Goal: Task Accomplishment & Management: Manage account settings

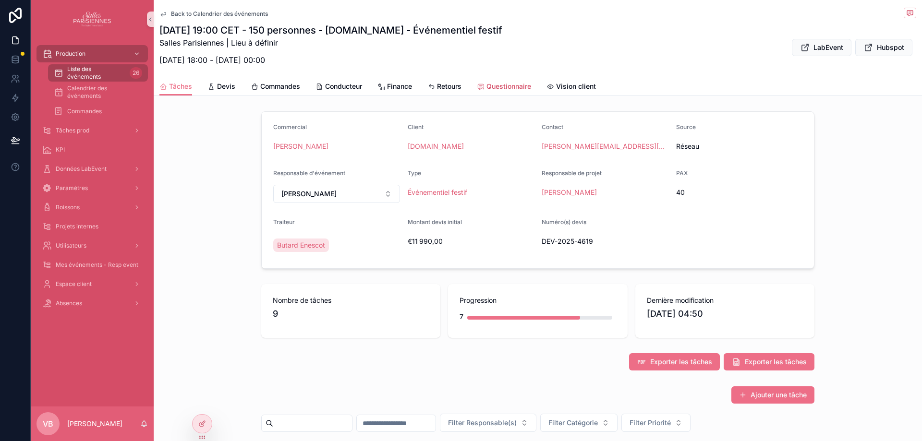
click at [507, 88] on span "Questionnaire" at bounding box center [508, 87] width 45 height 10
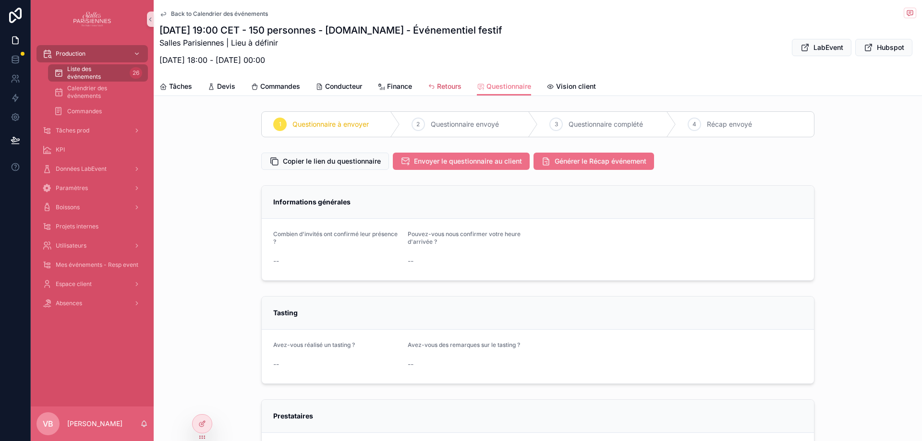
click at [451, 94] on link "Retours" at bounding box center [444, 87] width 34 height 19
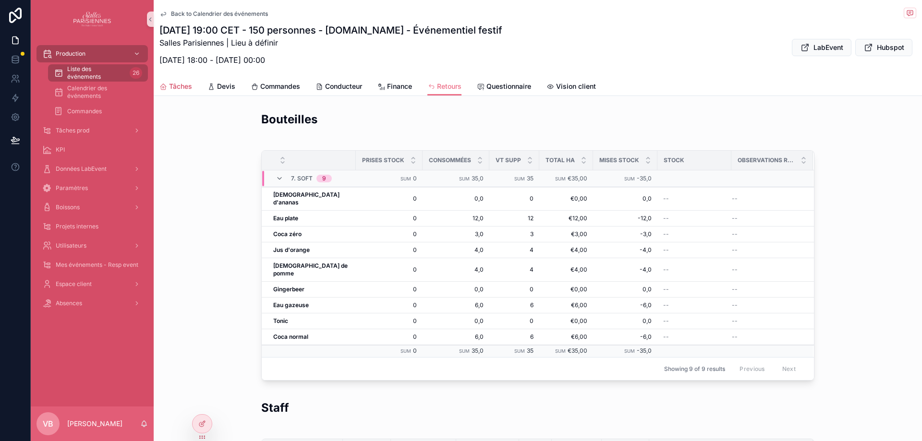
click at [177, 86] on span "Tâches" at bounding box center [180, 87] width 23 height 10
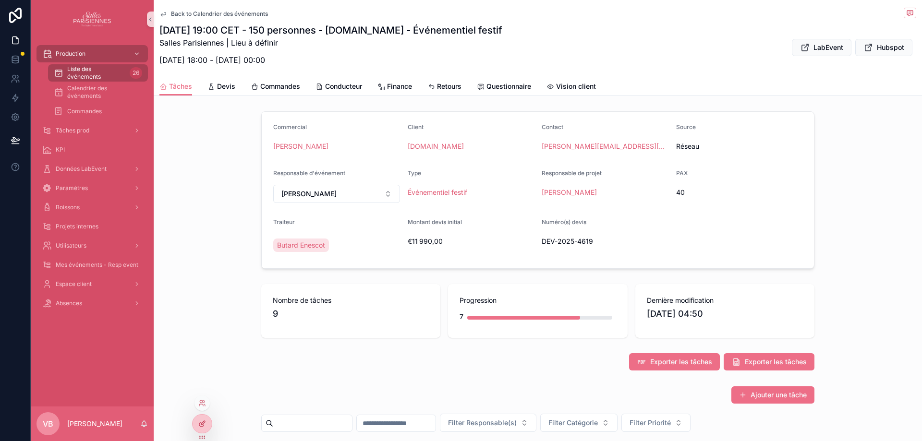
click at [204, 424] on icon at bounding box center [202, 424] width 8 height 8
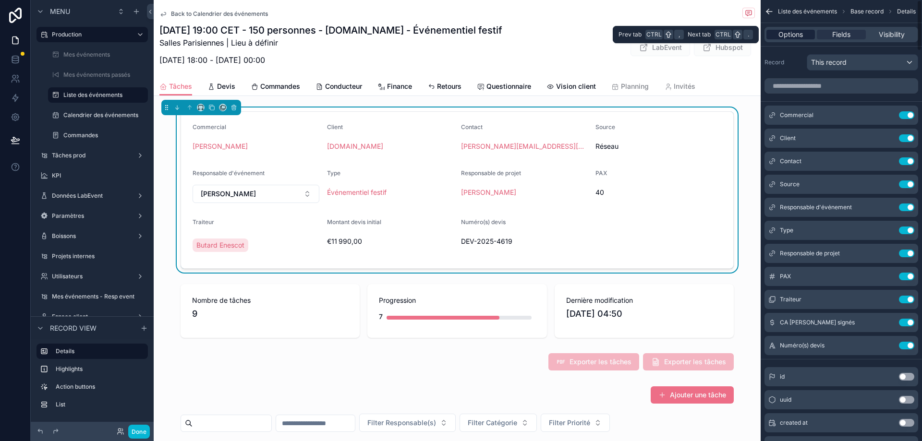
click at [791, 36] on span "Options" at bounding box center [790, 35] width 24 height 10
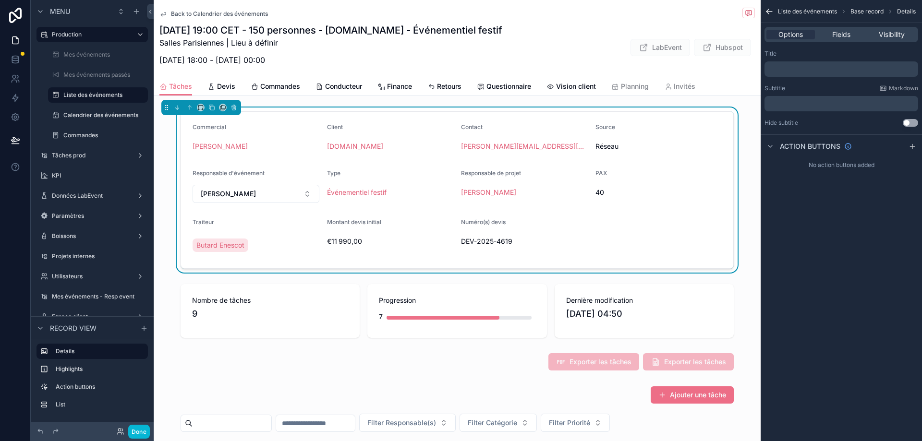
click at [581, 165] on form "Commercial [PERSON_NAME] Client [DOMAIN_NAME] Contact [PERSON_NAME][EMAIL_ADDRE…" at bounding box center [457, 190] width 552 height 157
click at [835, 35] on span "Fields" at bounding box center [841, 35] width 18 height 10
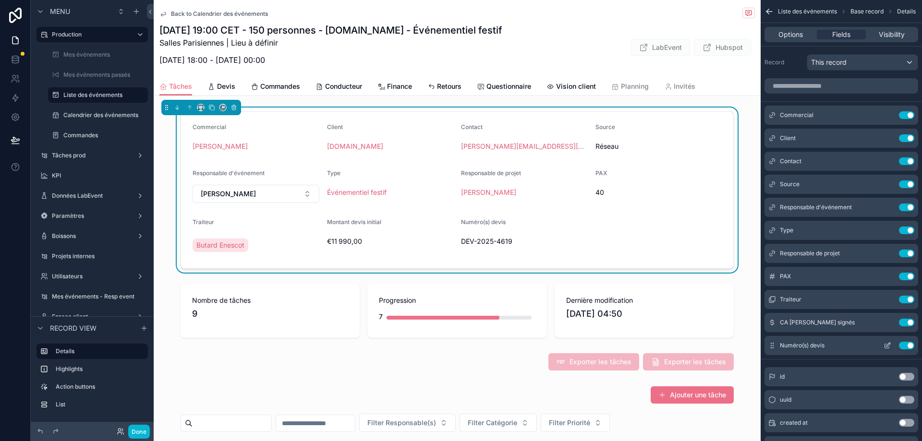
click at [886, 343] on icon "scrollable content" at bounding box center [888, 346] width 8 height 8
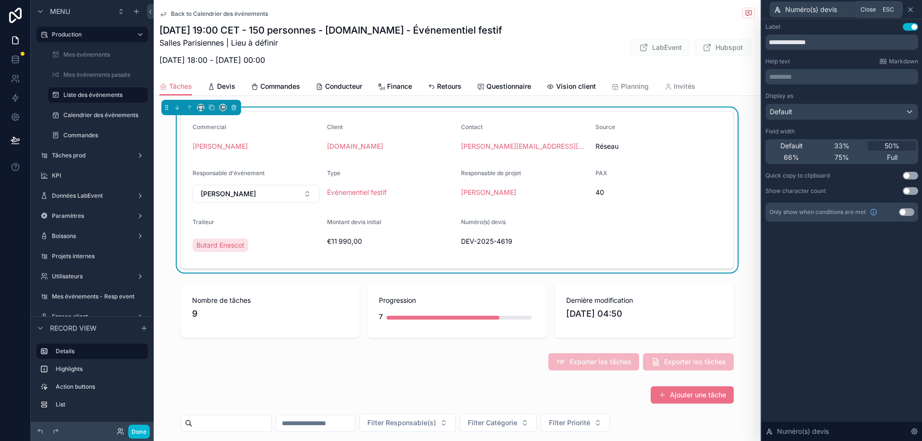
click at [911, 6] on icon at bounding box center [911, 10] width 8 height 8
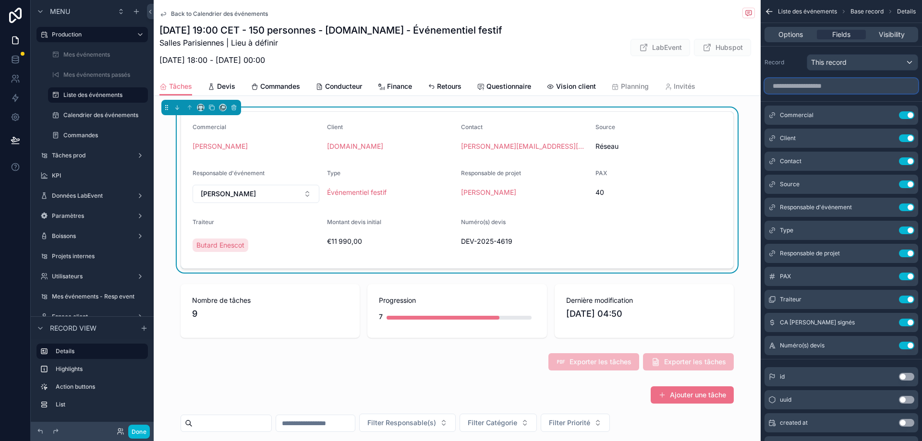
click at [840, 83] on input "scrollable content" at bounding box center [841, 85] width 154 height 15
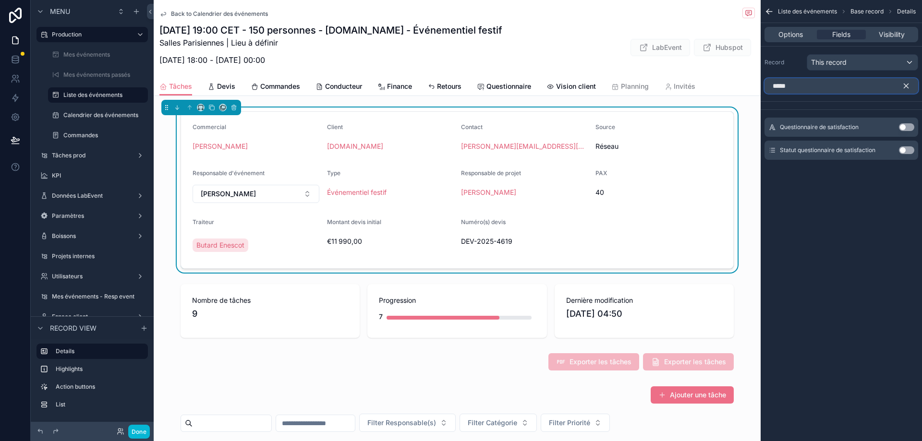
type input "*****"
click at [908, 148] on button "Use setting" at bounding box center [906, 150] width 15 height 8
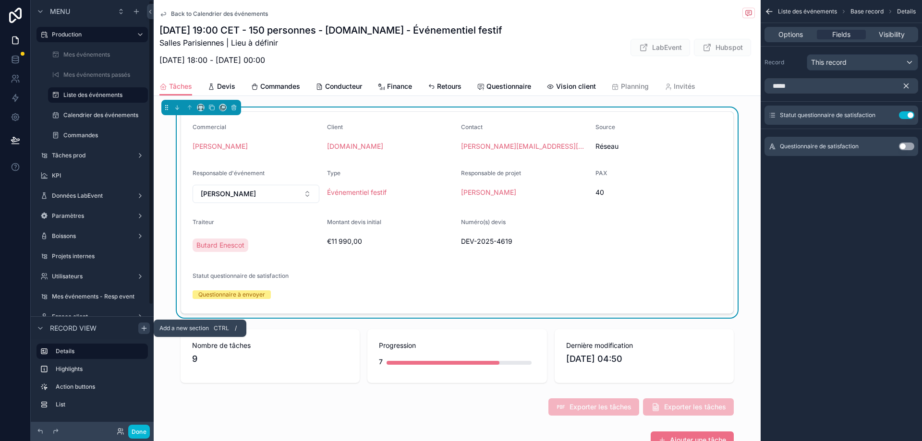
click at [145, 329] on icon "scrollable content" at bounding box center [144, 329] width 8 height 8
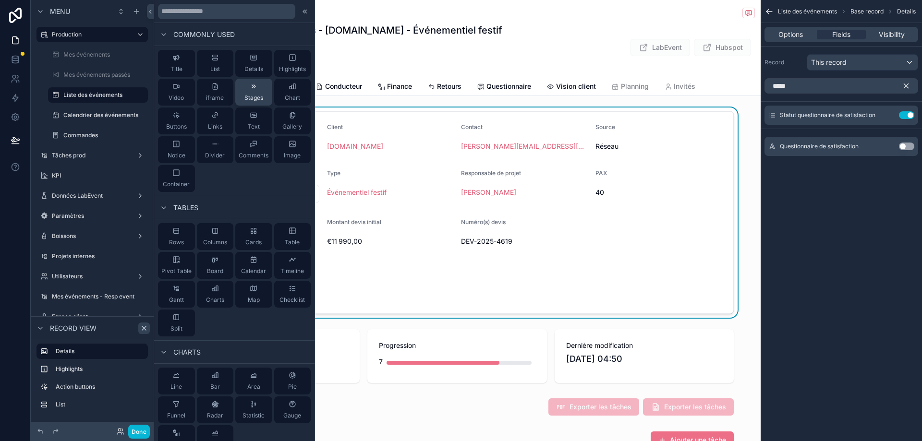
click at [256, 92] on div "Stages" at bounding box center [253, 92] width 19 height 19
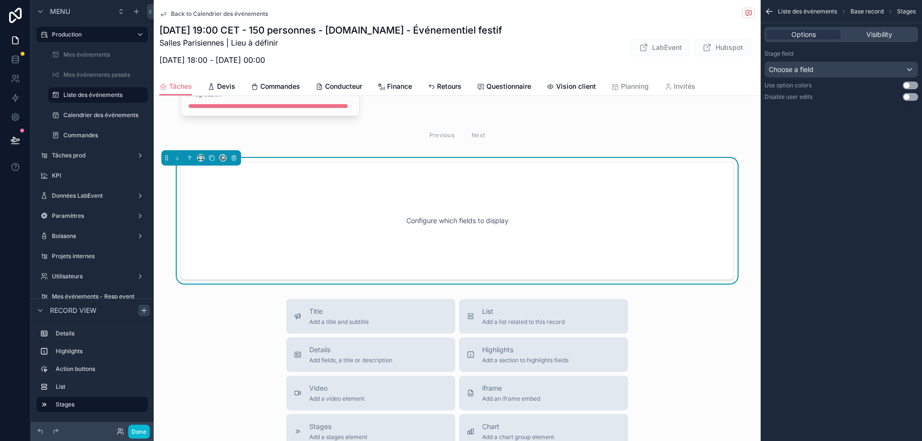
scroll to position [1247, 0]
click at [190, 152] on div "Move up Ctrl" at bounding box center [192, 143] width 77 height 17
click at [188, 158] on icon "scrollable content" at bounding box center [189, 157] width 7 height 7
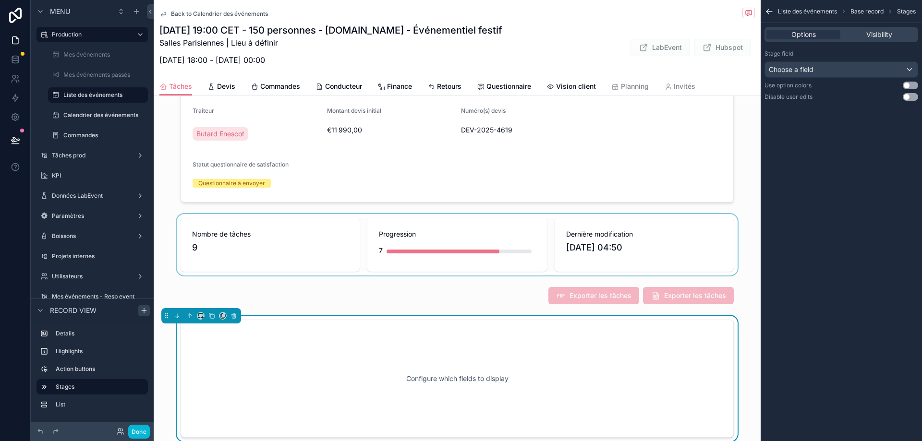
scroll to position [95, 0]
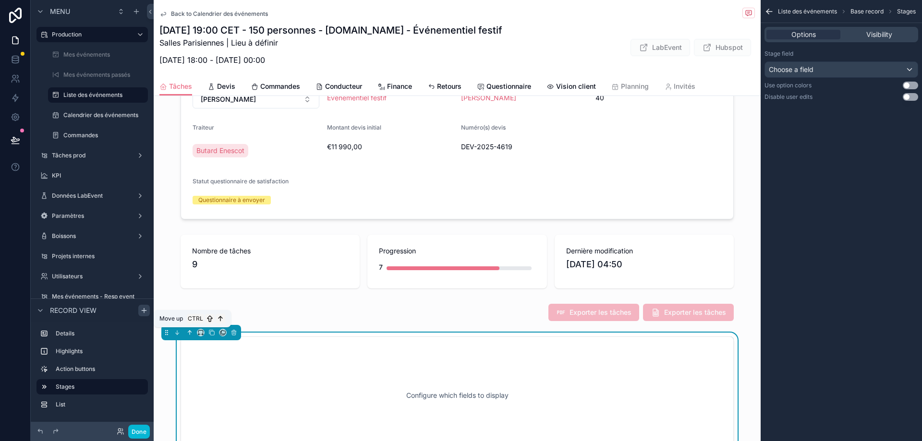
click at [191, 332] on icon "scrollable content" at bounding box center [191, 332] width 2 height 2
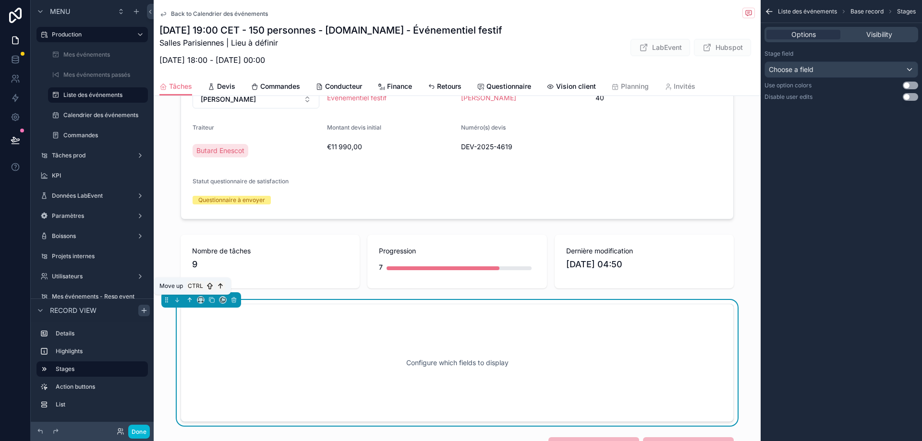
click at [187, 304] on button "scrollable content" at bounding box center [189, 300] width 11 height 11
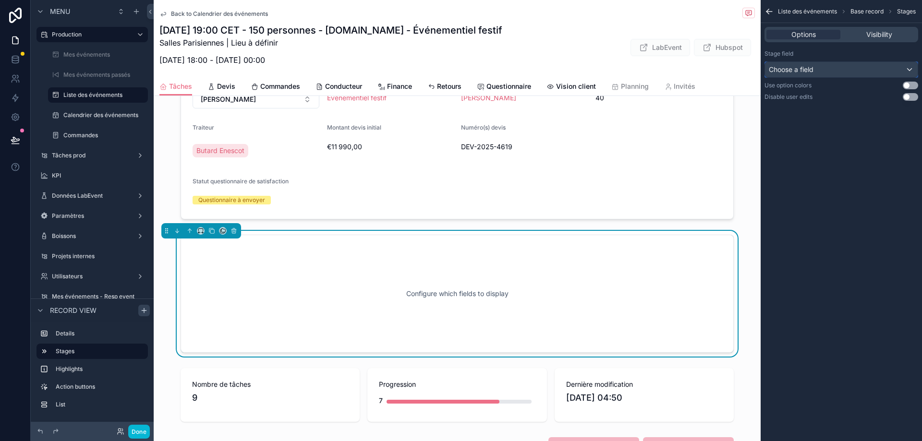
click at [824, 73] on div "Choose a field" at bounding box center [841, 69] width 153 height 15
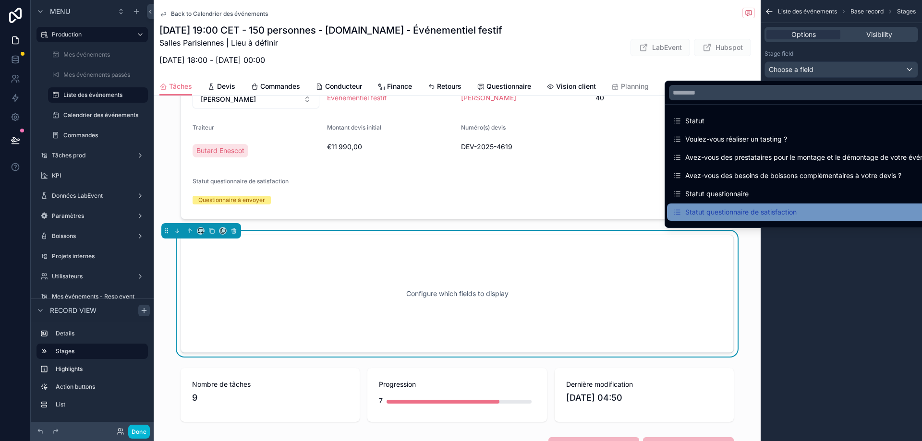
click at [770, 216] on div "Statut questionnaire de satisfaction" at bounding box center [735, 212] width 124 height 12
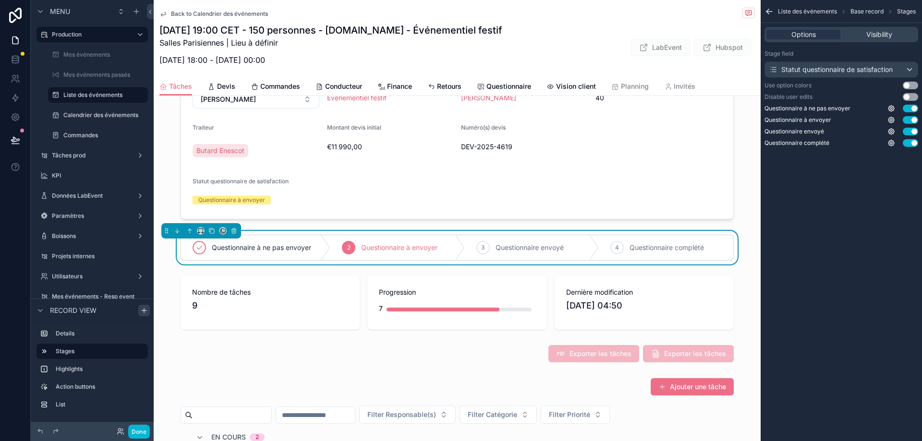
click at [911, 87] on button "Use setting" at bounding box center [910, 86] width 15 height 8
click at [889, 142] on icon "scrollable content" at bounding box center [891, 143] width 6 height 6
click at [893, 171] on div "Liste des événements Base record Stages Options Visibility Stage field Statut q…" at bounding box center [841, 220] width 161 height 441
click at [910, 141] on button "Use setting" at bounding box center [910, 143] width 15 height 8
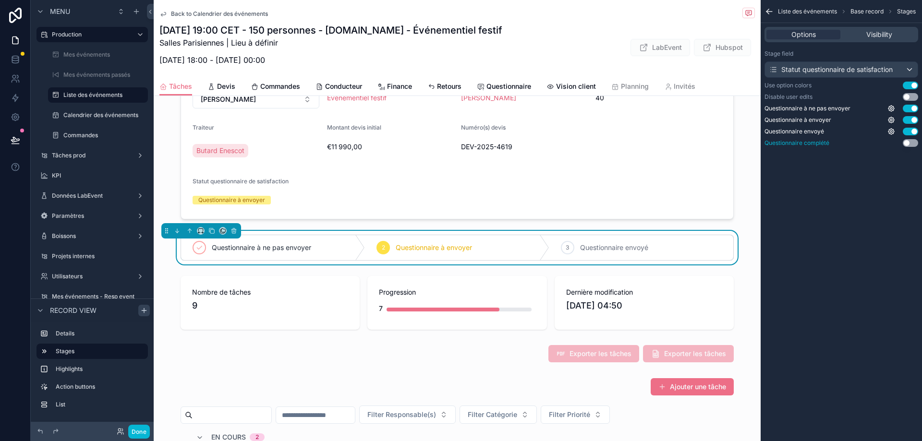
click at [909, 145] on button "Use setting" at bounding box center [910, 143] width 15 height 8
click at [303, 190] on div "scrollable content" at bounding box center [457, 118] width 607 height 210
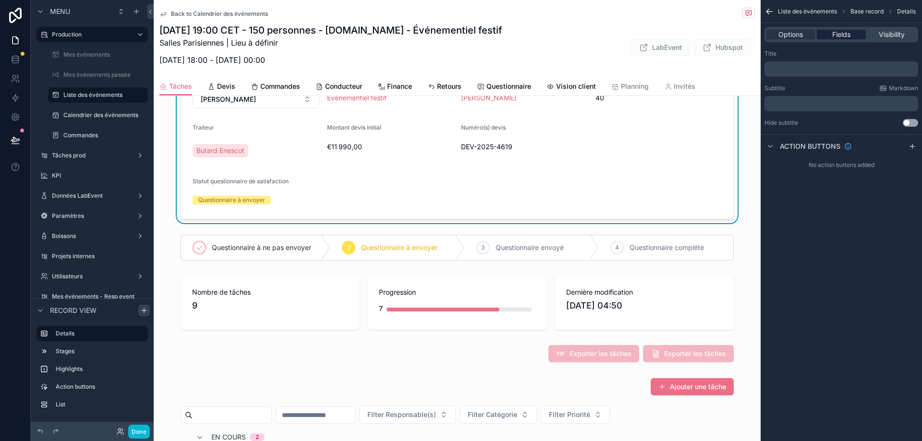
click at [851, 32] on div "Fields" at bounding box center [841, 35] width 48 height 10
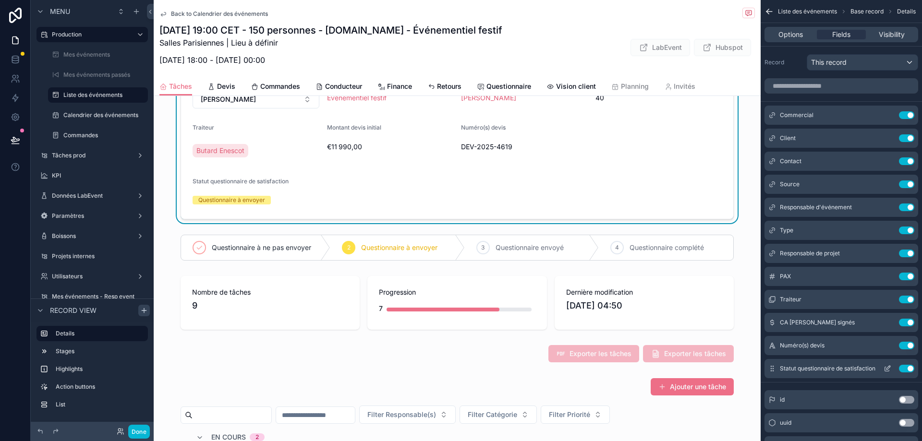
click at [909, 369] on button "Use setting" at bounding box center [906, 369] width 15 height 8
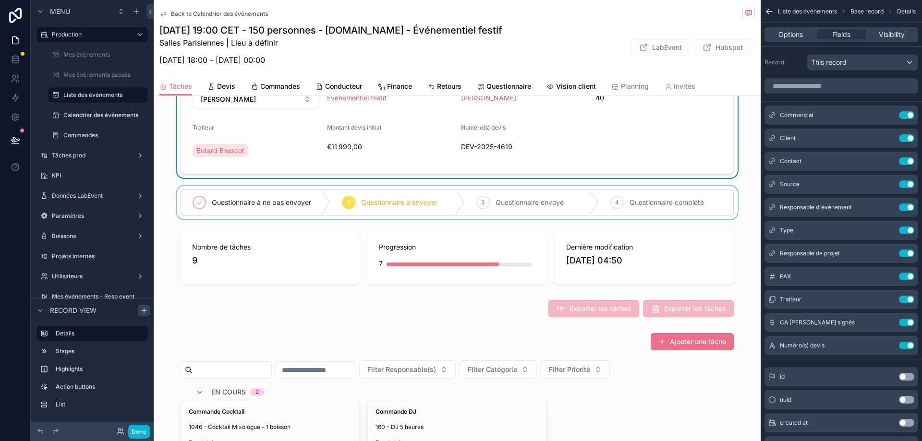
click at [342, 189] on div "scrollable content" at bounding box center [457, 203] width 607 height 34
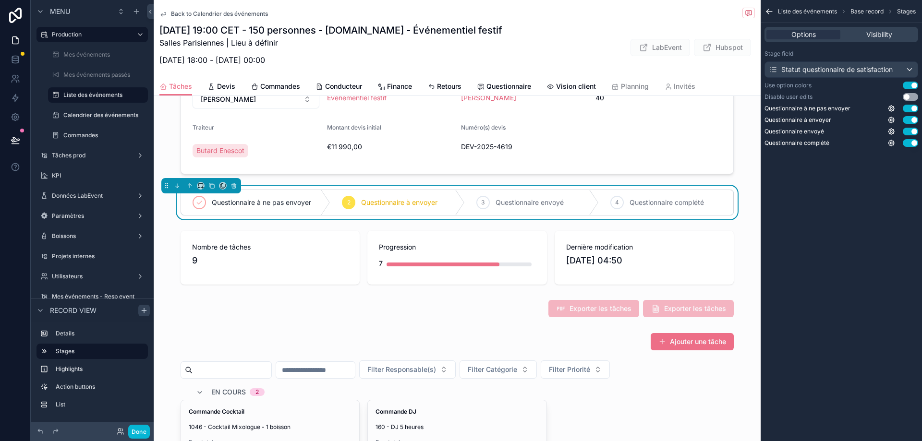
click at [893, 29] on div "Options Visibility" at bounding box center [841, 34] width 154 height 15
click at [893, 36] on div "Visibility" at bounding box center [879, 35] width 74 height 10
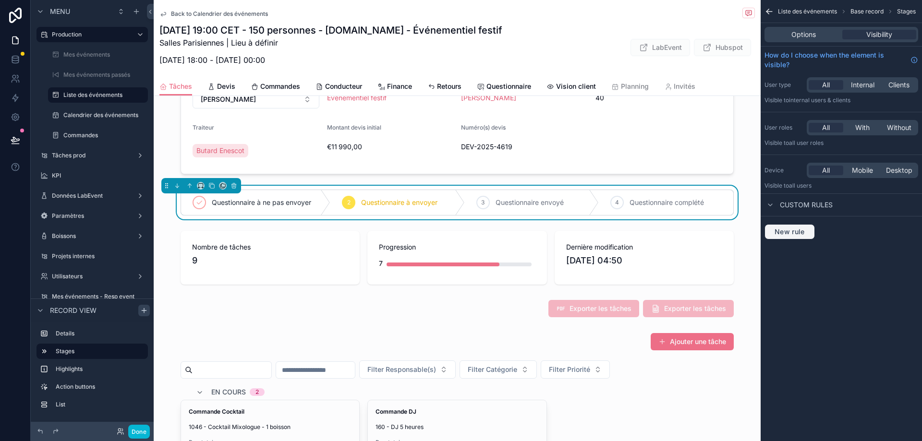
click at [808, 227] on button "New rule" at bounding box center [789, 231] width 50 height 15
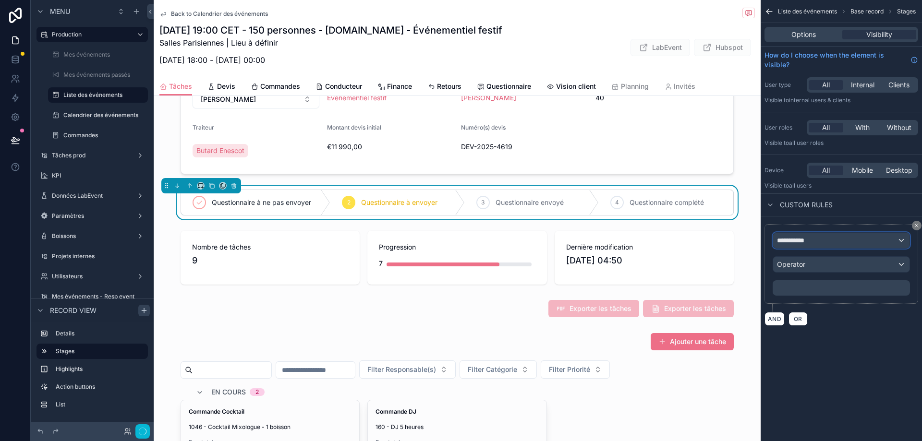
click at [822, 246] on div "**********" at bounding box center [841, 240] width 136 height 15
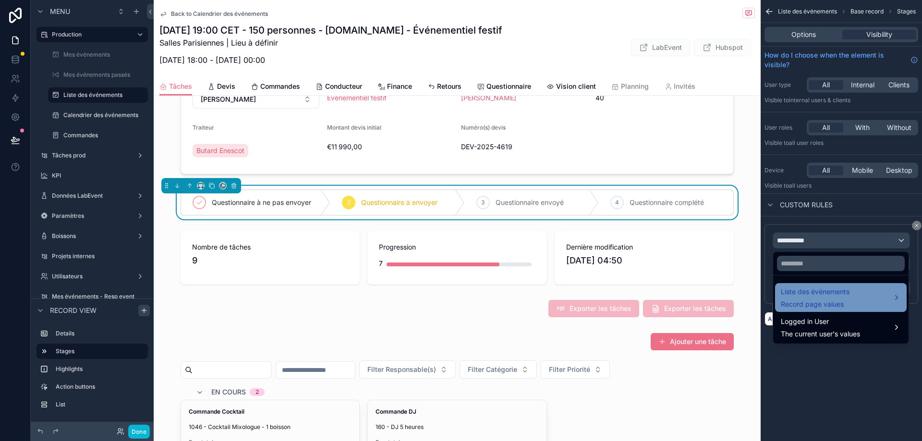
click at [863, 305] on div "Liste des événements Record page values" at bounding box center [841, 297] width 120 height 23
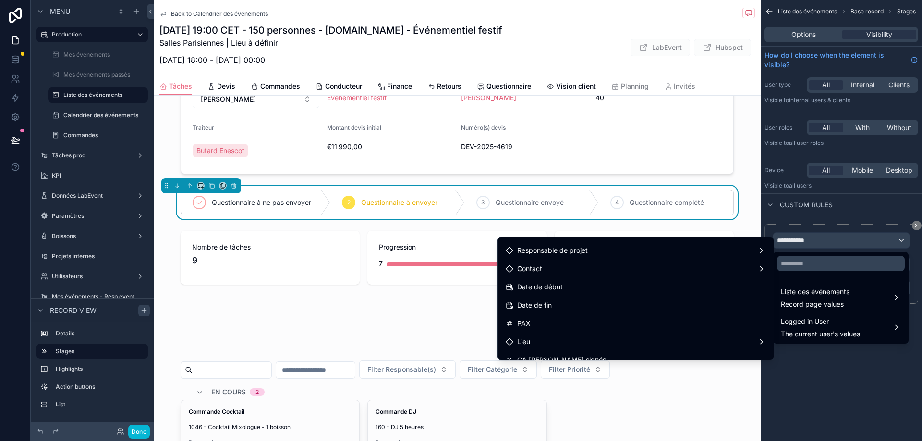
scroll to position [96, 0]
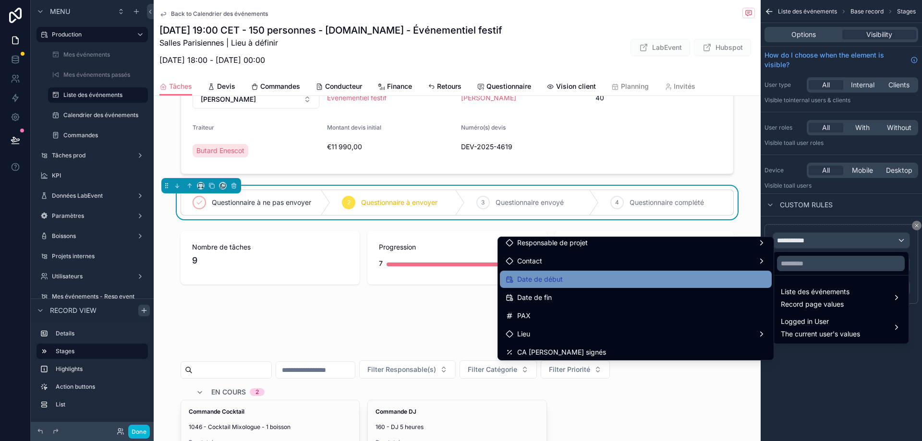
click at [633, 277] on div "Date de début" at bounding box center [636, 280] width 260 height 12
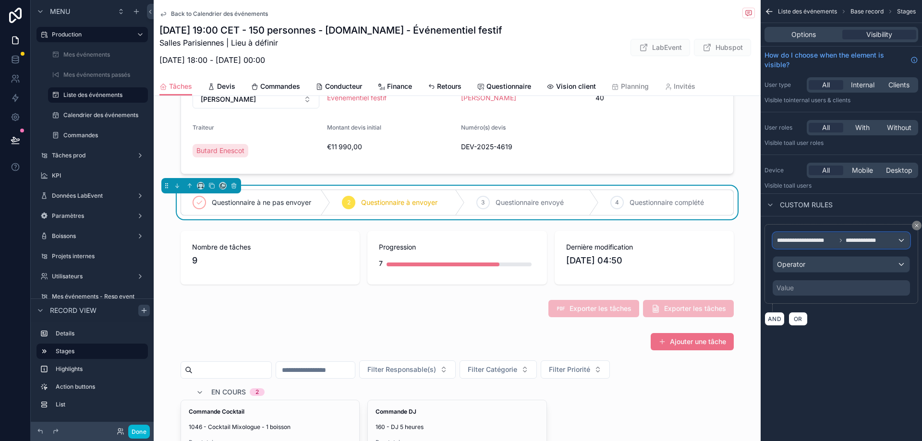
click at [835, 242] on span "**********" at bounding box center [806, 241] width 59 height 8
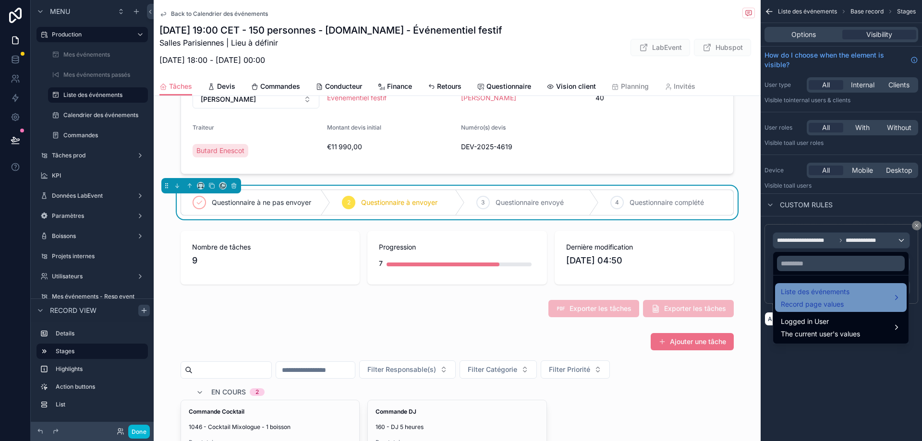
click at [828, 295] on span "Liste des événements" at bounding box center [815, 292] width 69 height 12
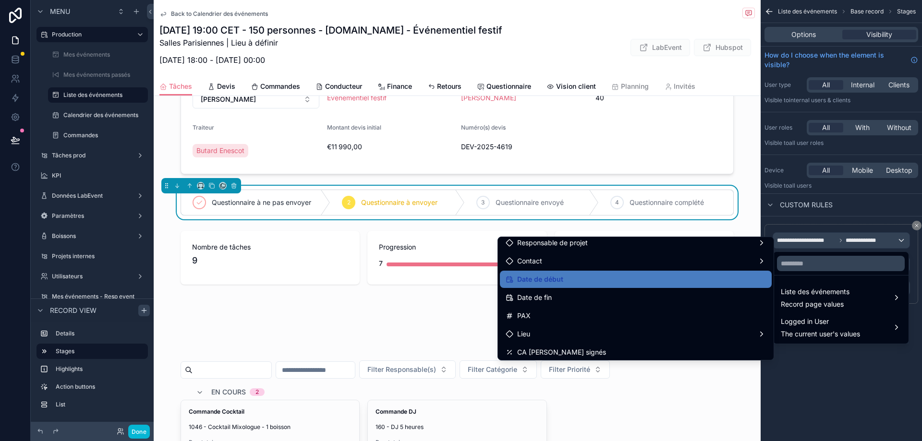
click at [605, 289] on ul "id Nom Statut Date enregistrement Commercial Responsable de projet Contact Date…" at bounding box center [636, 298] width 276 height 123
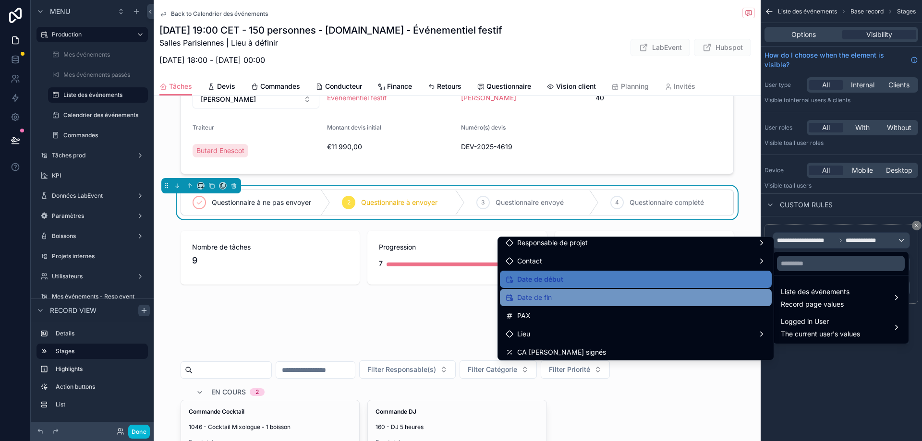
click at [604, 292] on div "Date de fin" at bounding box center [636, 298] width 260 height 12
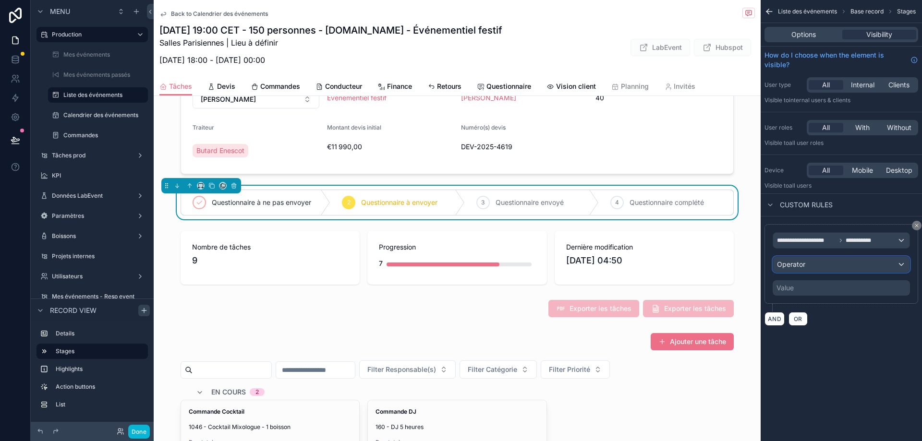
click at [831, 266] on div "Operator" at bounding box center [841, 264] width 136 height 15
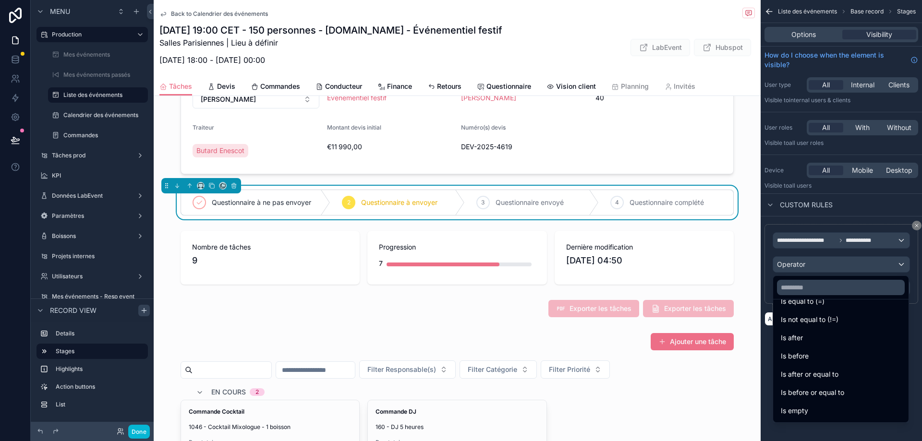
scroll to position [21, 0]
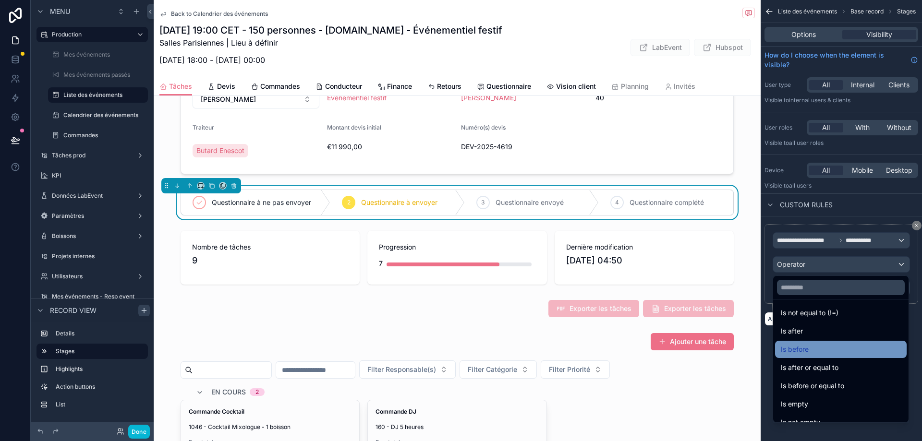
click at [858, 351] on div "Is before" at bounding box center [841, 350] width 120 height 12
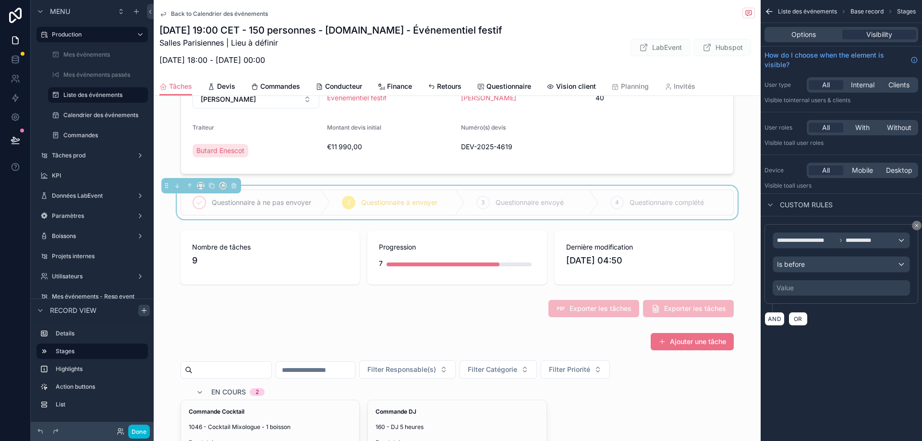
click at [802, 283] on div "Value" at bounding box center [841, 287] width 137 height 15
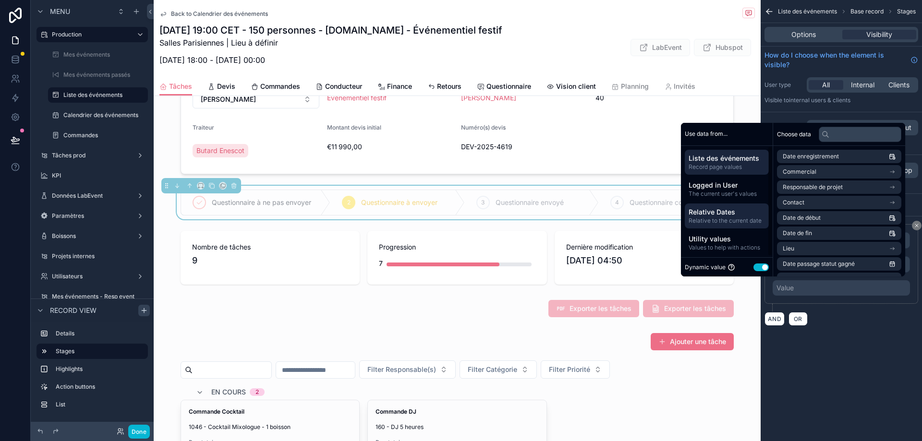
click at [731, 216] on span "Relative Dates" at bounding box center [727, 212] width 76 height 10
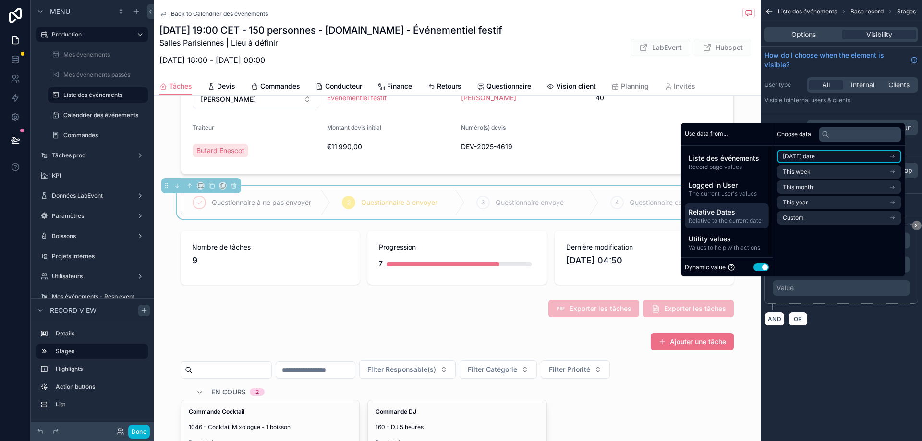
click at [822, 155] on li "[DATE] date" at bounding box center [839, 156] width 124 height 13
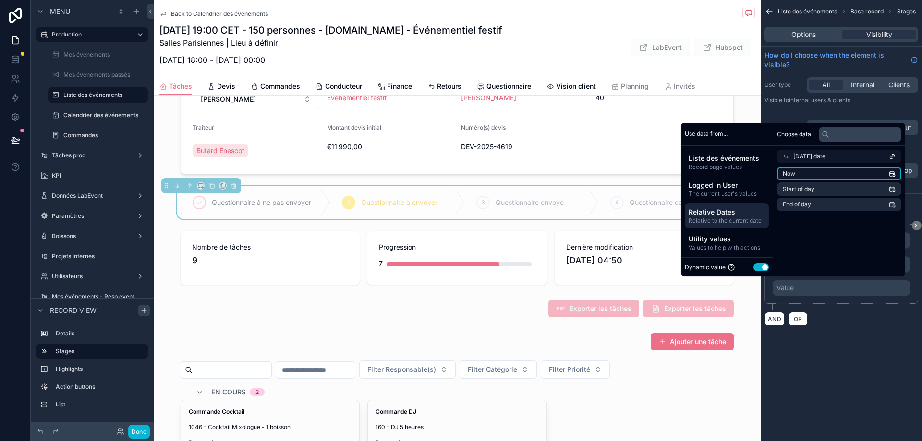
click at [823, 169] on li "Now" at bounding box center [839, 173] width 124 height 13
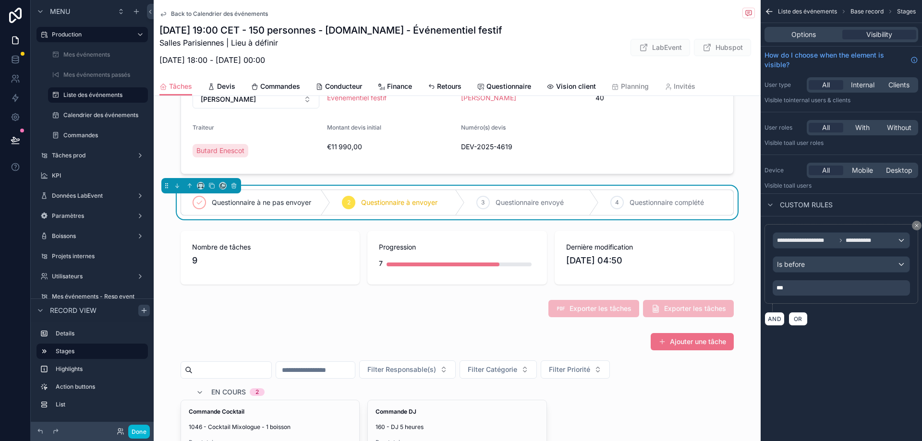
click at [850, 373] on div "**********" at bounding box center [841, 220] width 161 height 441
click at [816, 33] on div "Options" at bounding box center [803, 35] width 74 height 10
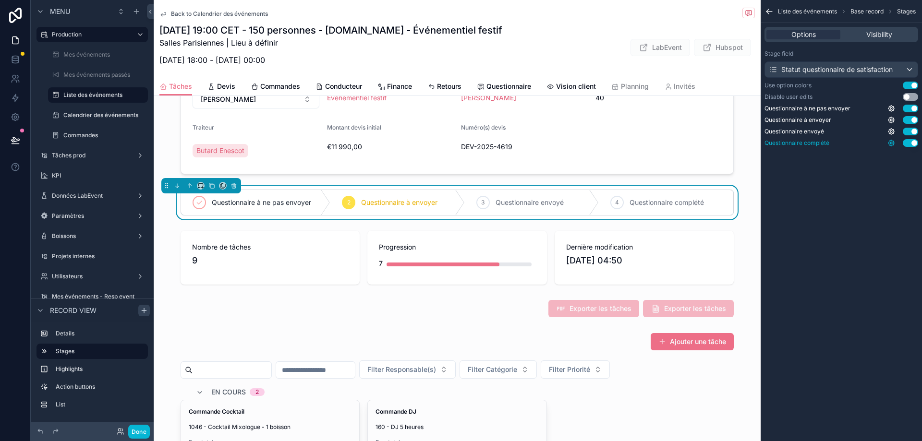
click at [890, 141] on icon "scrollable content" at bounding box center [891, 143] width 6 height 6
click at [835, 197] on div "Liste des événements Base record Stages Options Visibility Stage field Statut q…" at bounding box center [841, 220] width 161 height 441
click at [17, 57] on icon at bounding box center [16, 60] width 10 height 10
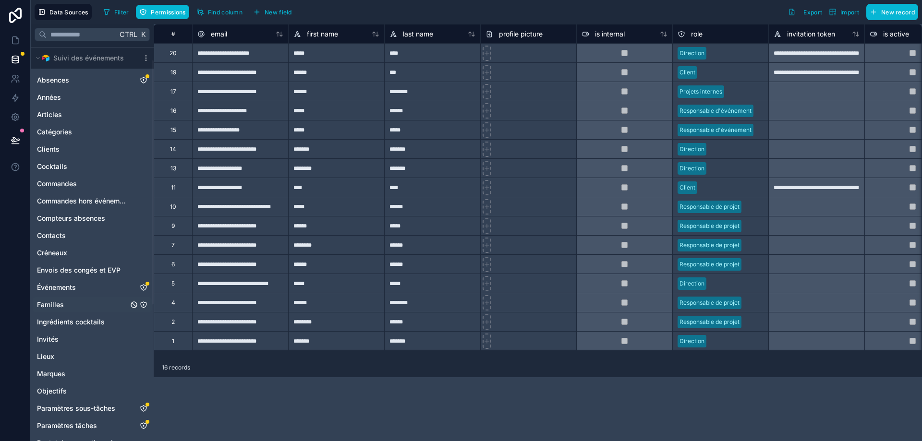
scroll to position [48, 0]
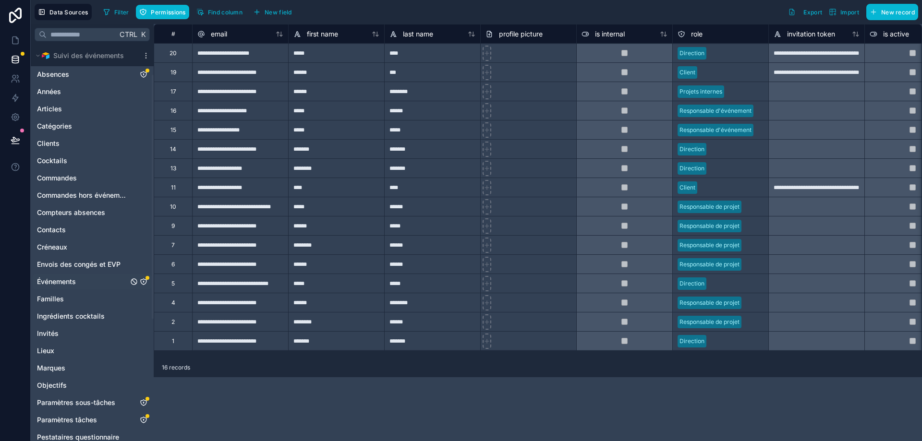
click at [142, 279] on icon "Événements" at bounding box center [144, 282] width 6 height 6
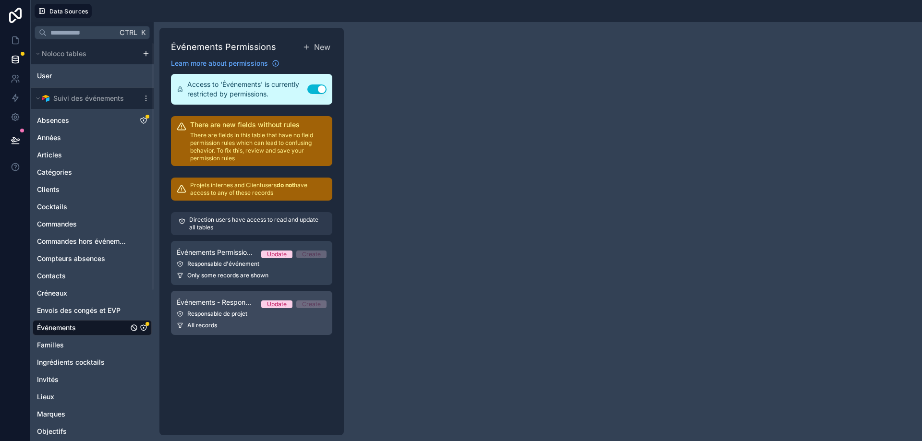
click at [239, 313] on div "Responsable de projet" at bounding box center [252, 314] width 150 height 8
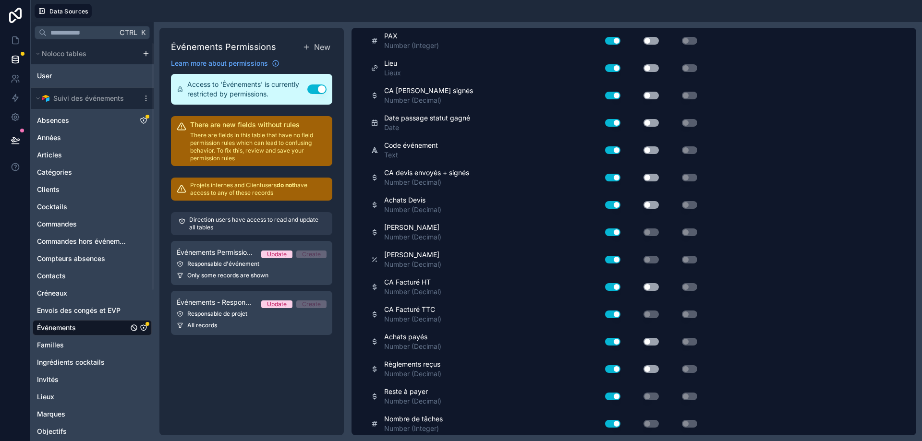
scroll to position [2342, 0]
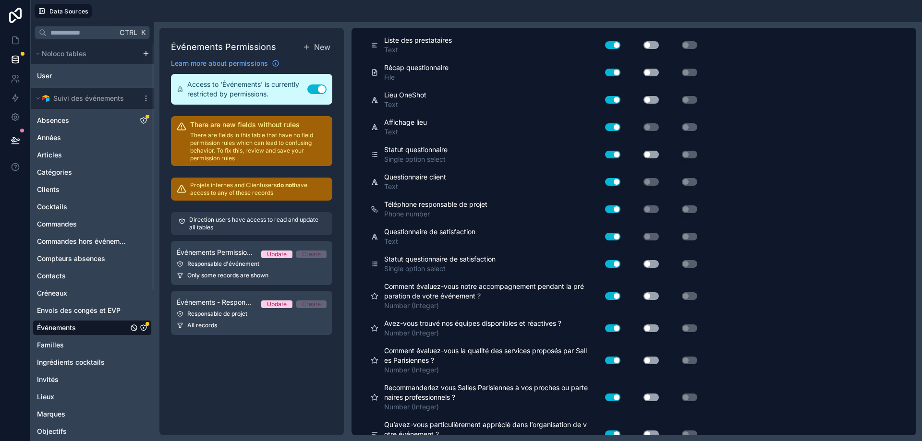
click at [650, 266] on button "Use setting" at bounding box center [650, 264] width 15 height 8
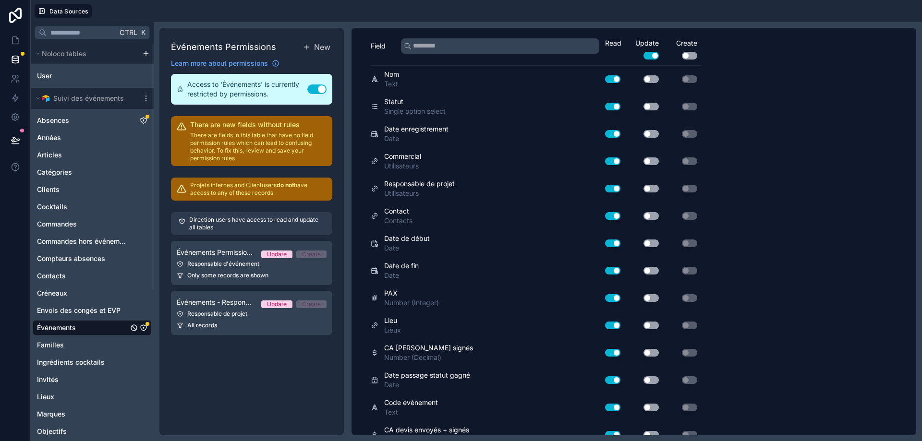
scroll to position [0, 0]
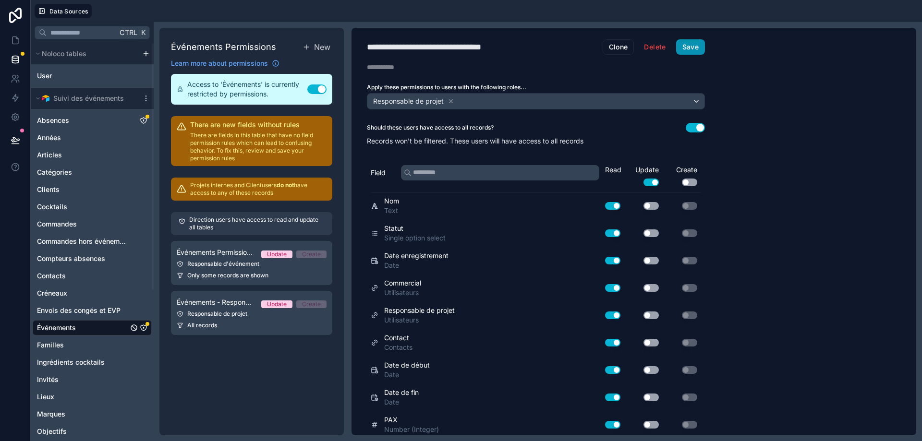
click at [685, 53] on button "Save" at bounding box center [690, 46] width 29 height 15
click at [21, 134] on button at bounding box center [15, 140] width 21 height 27
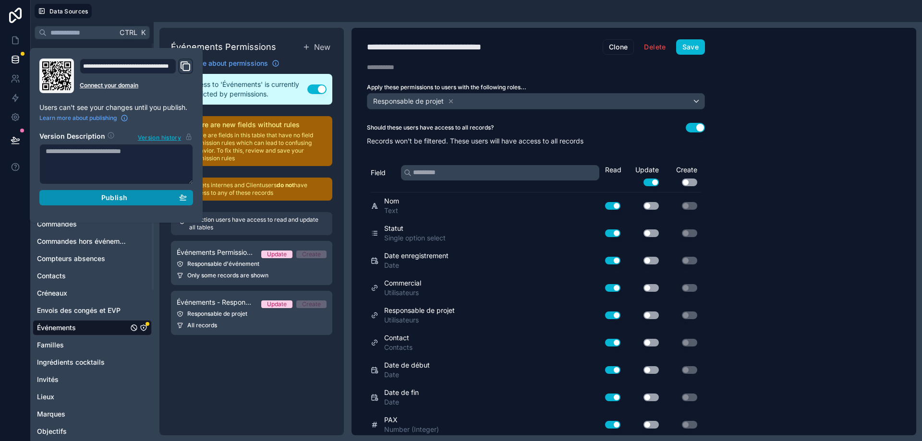
click at [153, 193] on button "Publish" at bounding box center [116, 197] width 154 height 15
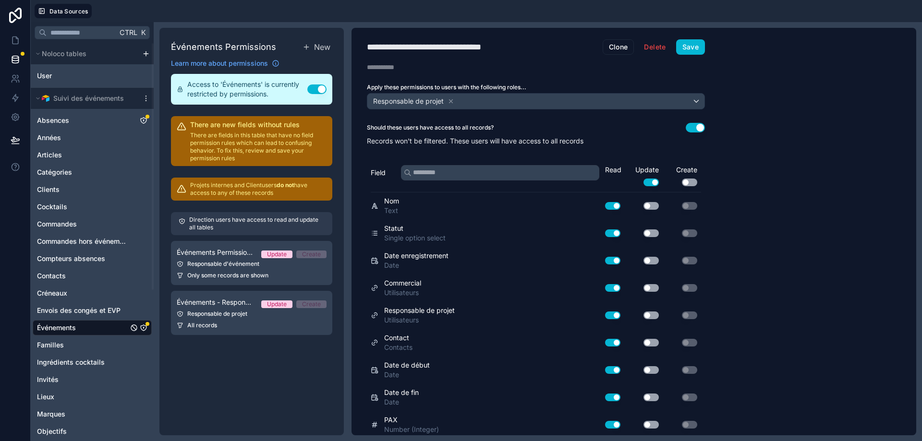
click at [243, 379] on div "Événements Permissions New Learn more about permissions Access to 'Événements' …" at bounding box center [251, 232] width 184 height 408
click at [12, 42] on icon at bounding box center [15, 40] width 6 height 7
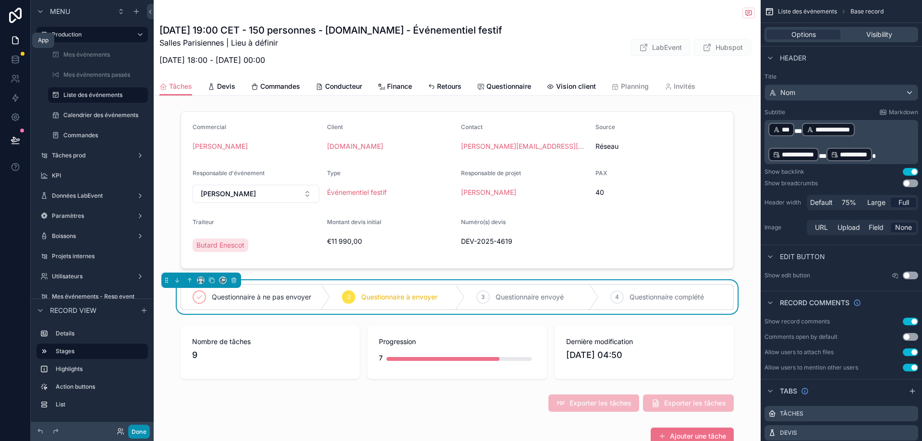
click at [142, 432] on button "Done" at bounding box center [139, 432] width 22 height 14
